Goal: Information Seeking & Learning: Learn about a topic

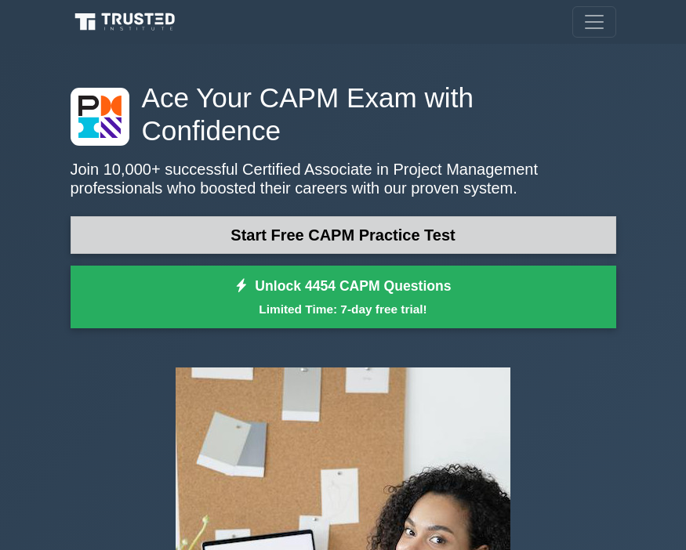
click at [299, 216] on link "Start Free CAPM Practice Test" at bounding box center [343, 235] width 545 height 38
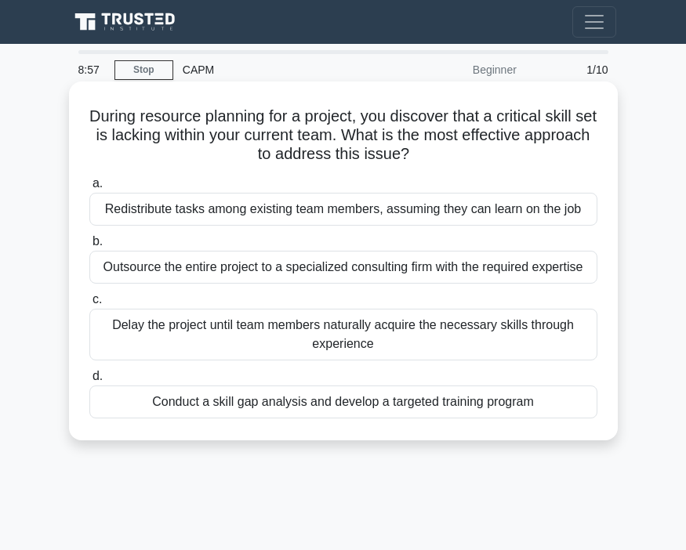
click at [266, 412] on div "Conduct a skill gap analysis and develop a targeted training program" at bounding box center [343, 402] width 508 height 33
click at [89, 382] on input "d. Conduct a skill gap analysis and develop a targeted training program" at bounding box center [89, 376] width 0 height 10
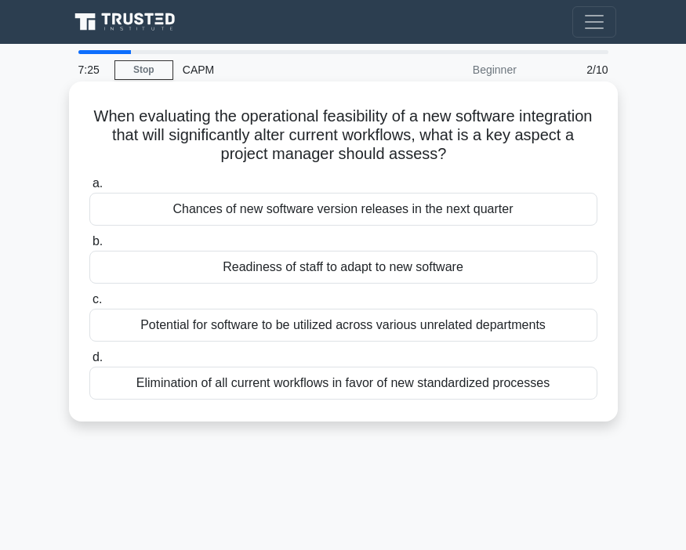
click at [289, 327] on div "Potential for software to be utilized across various unrelated departments" at bounding box center [343, 325] width 508 height 33
click at [89, 305] on input "c. Potential for software to be utilized across various unrelated departments" at bounding box center [89, 300] width 0 height 10
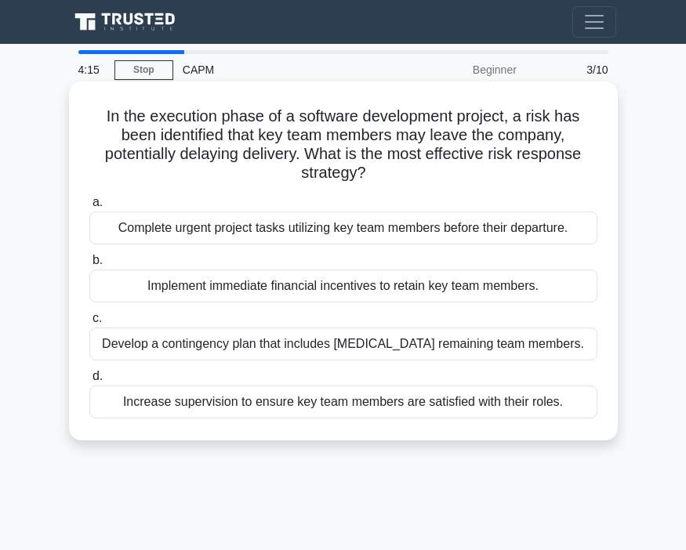
click at [289, 345] on div "Develop a contingency plan that includes cross-training remaining team members." at bounding box center [343, 344] width 508 height 33
click at [89, 324] on input "c. Develop a contingency plan that includes cross-training remaining team membe…" at bounding box center [89, 318] width 0 height 10
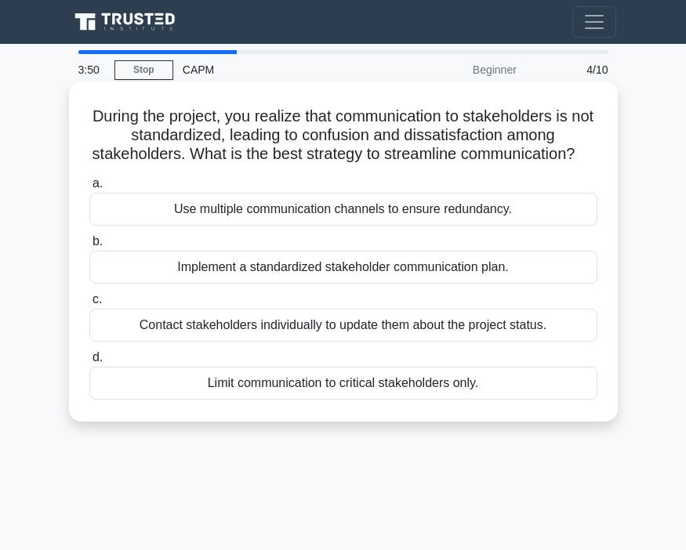
click at [292, 284] on div "Implement a standardized stakeholder communication plan." at bounding box center [343, 267] width 508 height 33
click at [89, 247] on input "b. Implement a standardized stakeholder communication plan." at bounding box center [89, 242] width 0 height 10
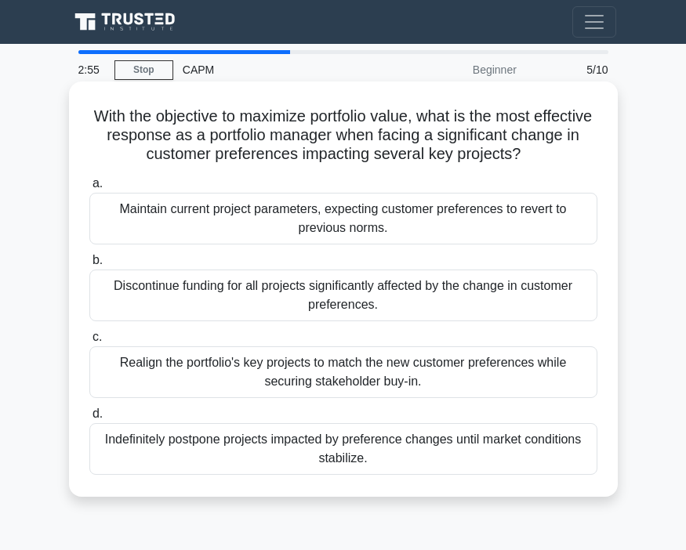
click at [241, 375] on div "Realign the portfolio's key projects to match the new customer preferences whil…" at bounding box center [343, 372] width 508 height 52
click at [89, 342] on input "c. Realign the portfolio's key projects to match the new customer preferences w…" at bounding box center [89, 337] width 0 height 10
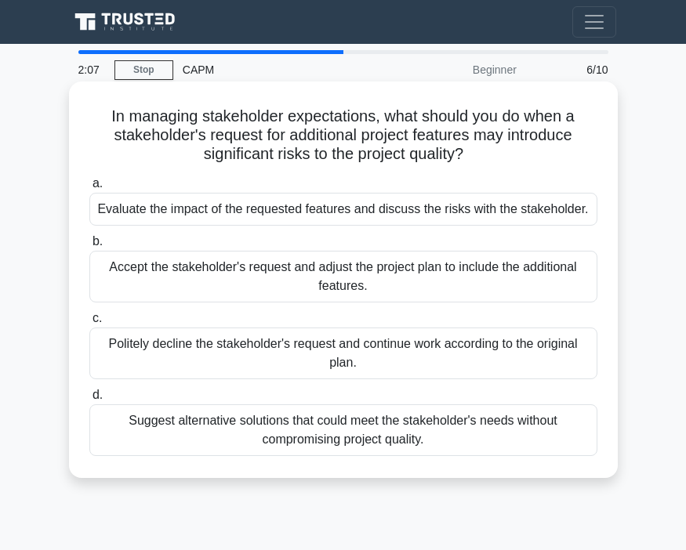
click at [283, 421] on div "Suggest alternative solutions that could meet the stakeholder's needs without c…" at bounding box center [343, 430] width 508 height 52
click at [89, 400] on input "d. Suggest alternative solutions that could meet the stakeholder's needs withou…" at bounding box center [89, 395] width 0 height 10
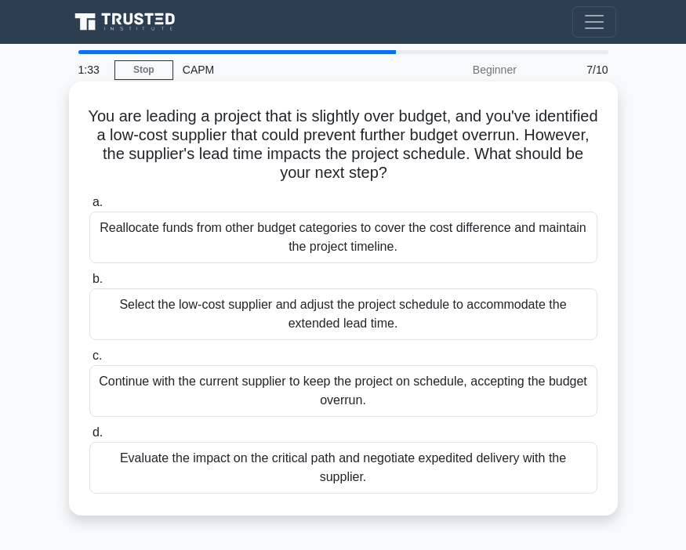
click at [342, 484] on div "Evaluate the impact on the critical path and negotiate expedited delivery with …" at bounding box center [343, 468] width 508 height 52
click at [89, 438] on input "d. Evaluate the impact on the critical path and negotiate expedited delivery wi…" at bounding box center [89, 433] width 0 height 10
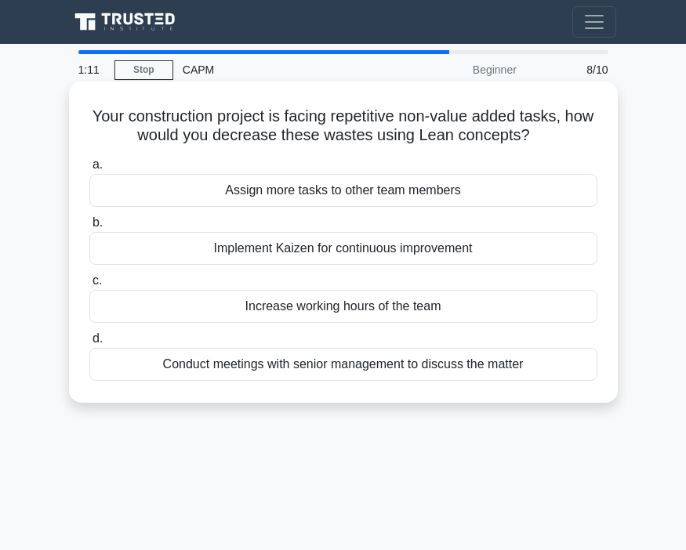
click at [299, 255] on div "Implement Kaizen for continuous improvement" at bounding box center [343, 248] width 508 height 33
click at [89, 228] on input "b. Implement Kaizen for continuous improvement" at bounding box center [89, 223] width 0 height 10
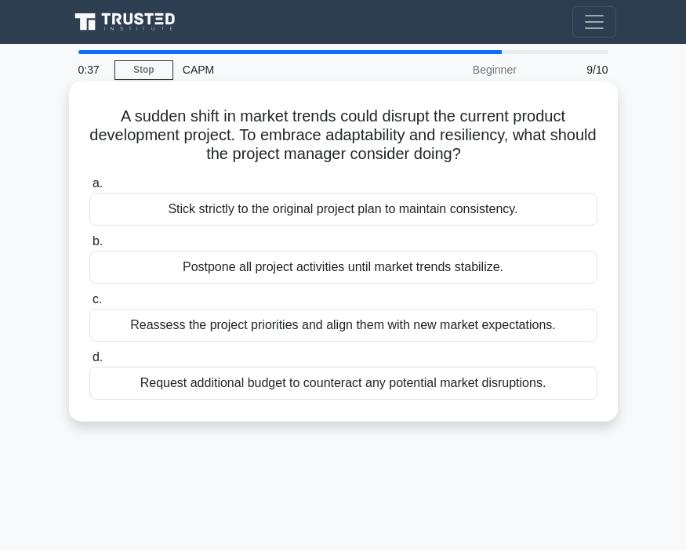
click at [283, 324] on div "Reassess the project priorities and align them with new market expectations." at bounding box center [343, 325] width 508 height 33
click at [89, 305] on input "c. Reassess the project priorities and align them with new market expectations." at bounding box center [89, 300] width 0 height 10
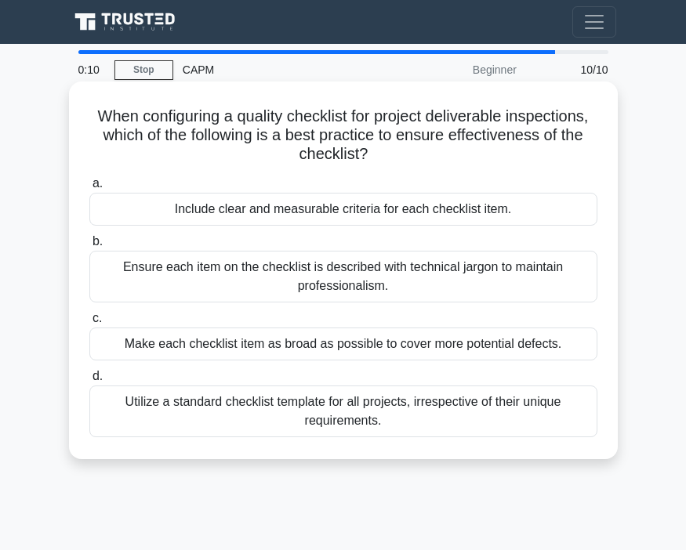
click at [320, 400] on div "Utilize a standard checklist template for all projects, irrespective of their u…" at bounding box center [343, 412] width 508 height 52
click at [89, 382] on input "d. Utilize a standard checklist template for all projects, irrespective of thei…" at bounding box center [89, 376] width 0 height 10
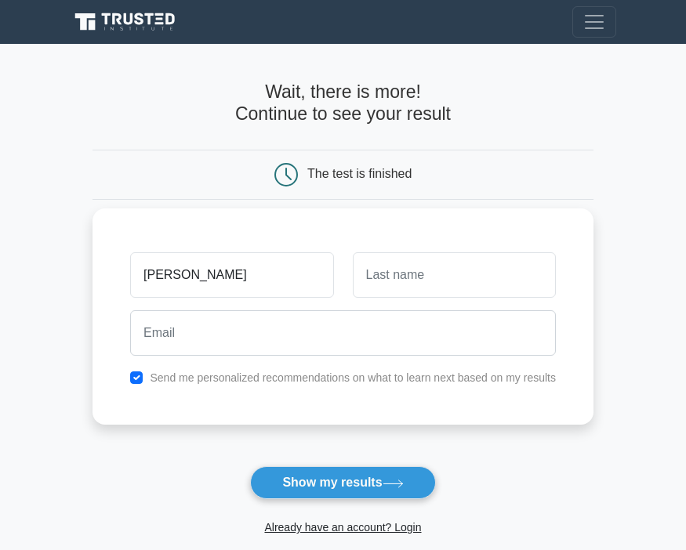
type input "[PERSON_NAME]"
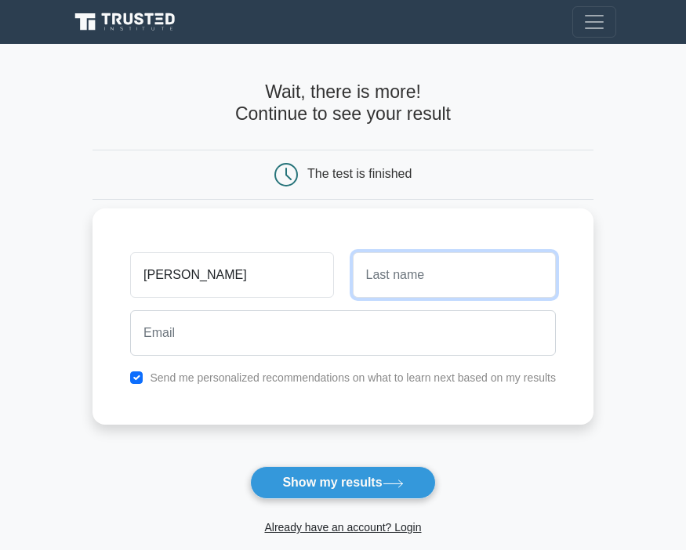
click at [400, 275] on input "text" at bounding box center [454, 274] width 203 height 45
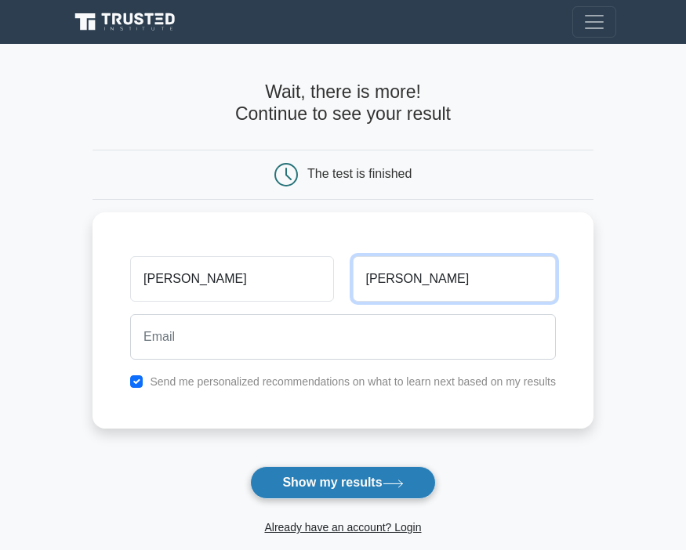
type input "[PERSON_NAME]"
click at [363, 481] on button "Show my results" at bounding box center [342, 482] width 185 height 33
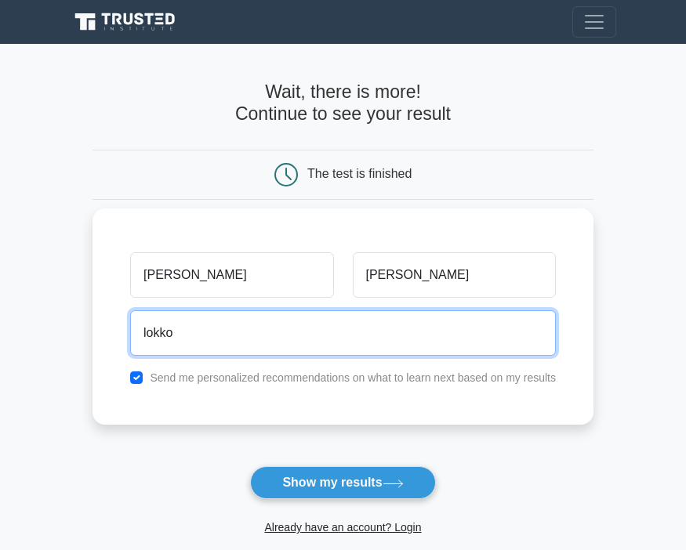
type input "[EMAIL_ADDRESS][DOMAIN_NAME]"
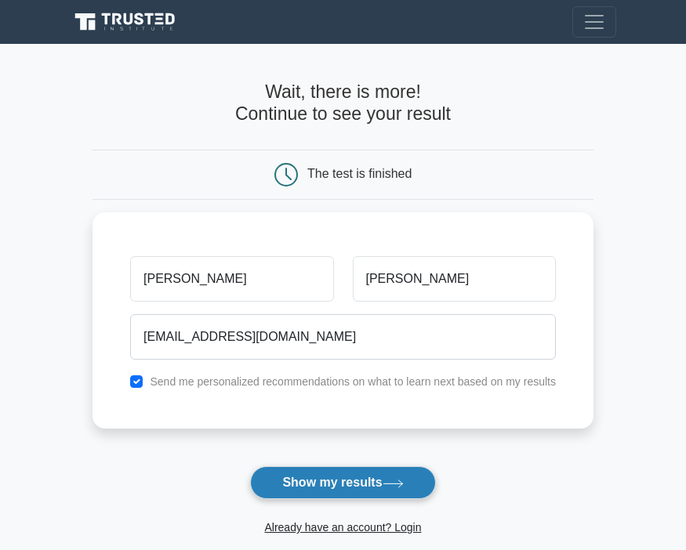
click at [324, 486] on button "Show my results" at bounding box center [342, 482] width 185 height 33
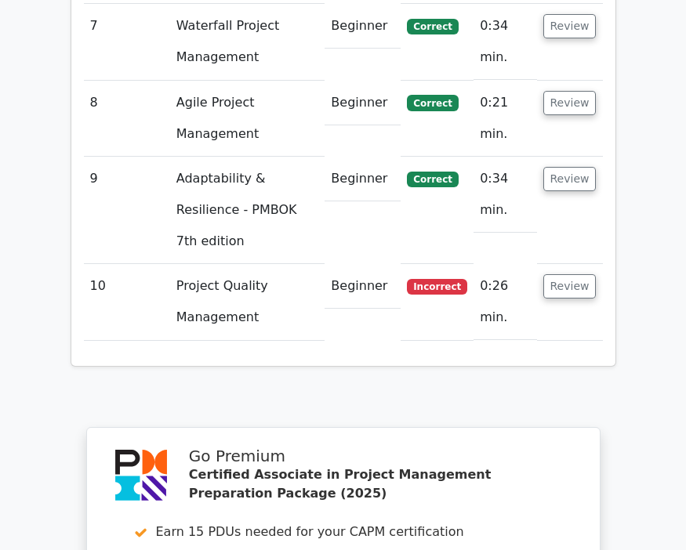
scroll to position [3145, 0]
